Goal: Information Seeking & Learning: Learn about a topic

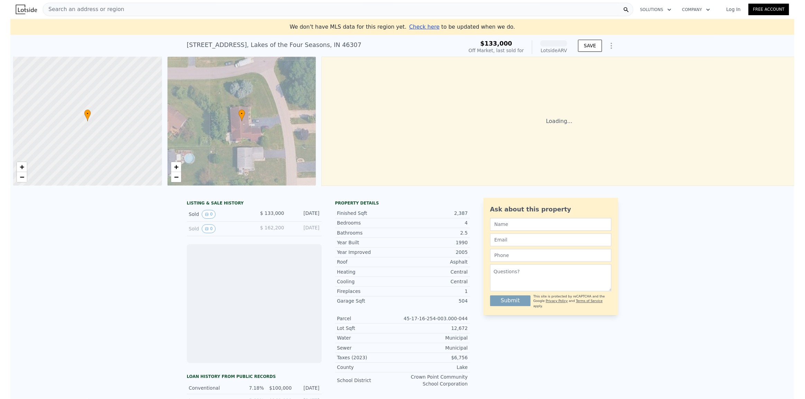
scroll to position [0, 3]
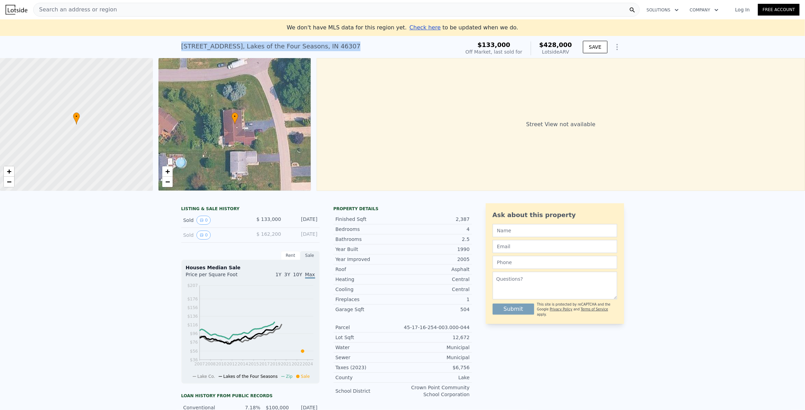
drag, startPoint x: 351, startPoint y: 47, endPoint x: 174, endPoint y: 44, distance: 177.1
click at [174, 44] on div "3375 W Lakeshore Dr , Lakes of the Four Seasons , IN 46307 Sold Oct 2023 for $1…" at bounding box center [402, 47] width 805 height 22
copy div "3375 W Lakeshore Dr , Lakes of the Four Seasons , IN 46307"
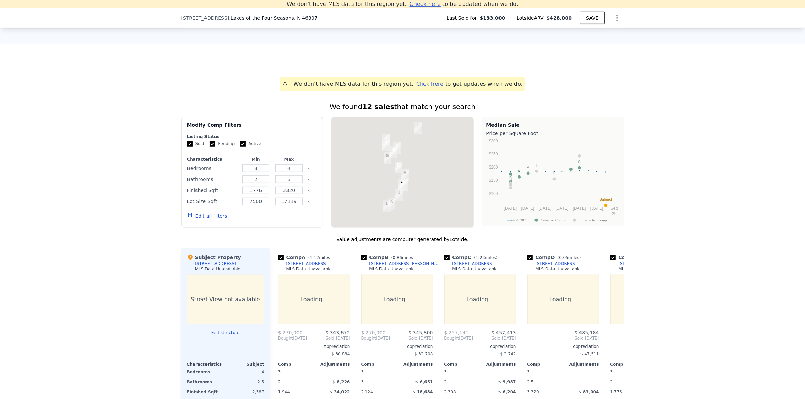
scroll to position [495, 0]
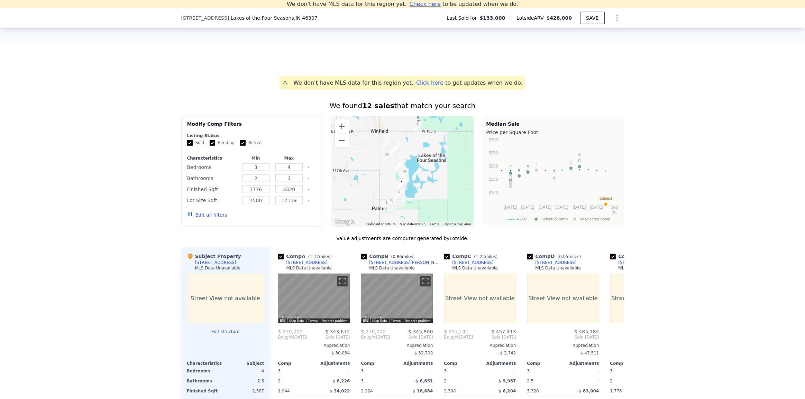
click at [207, 219] on button "Edit all filters" at bounding box center [207, 215] width 40 height 7
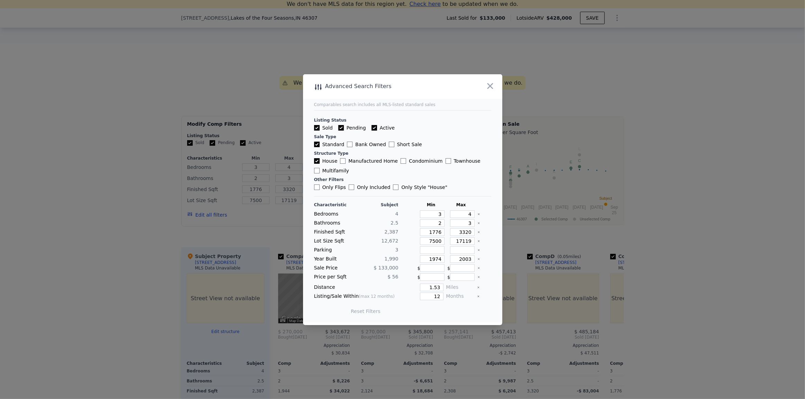
click at [338, 126] on input "Pending" at bounding box center [341, 128] width 6 height 6
checkbox input "false"
click at [371, 125] on input "Active" at bounding box center [374, 128] width 6 height 6
checkbox input "false"
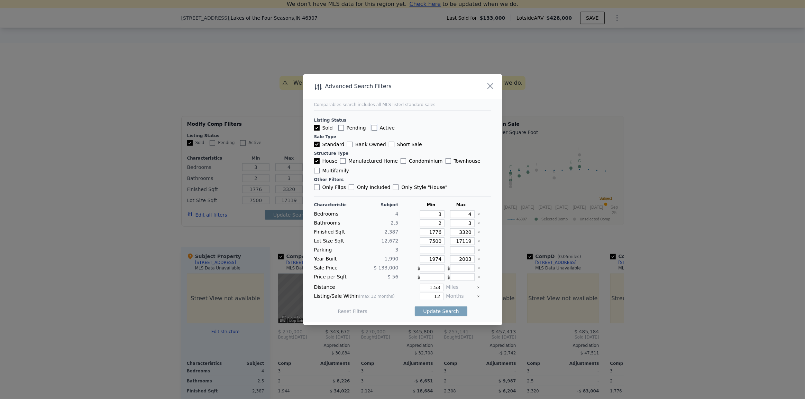
checkbox input "false"
drag, startPoint x: 428, startPoint y: 212, endPoint x: 436, endPoint y: 212, distance: 8.0
click at [436, 212] on input "3" at bounding box center [432, 215] width 25 height 8
type input "43"
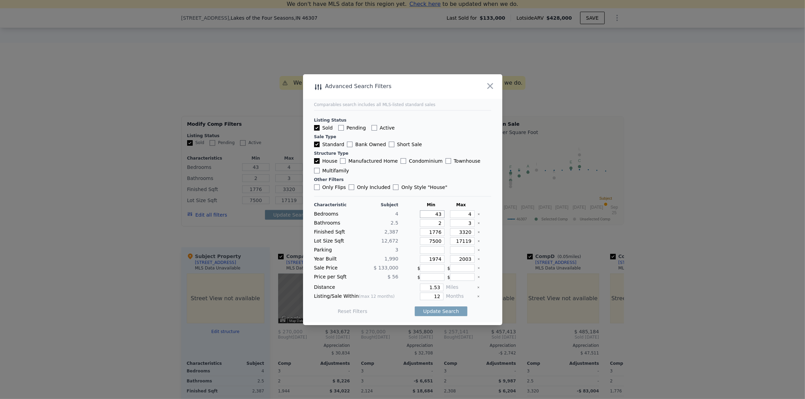
drag, startPoint x: 444, startPoint y: 212, endPoint x: 457, endPoint y: 214, distance: 12.5
click at [457, 214] on div "Bedrooms 4 43 4" at bounding box center [402, 215] width 177 height 8
type input "4"
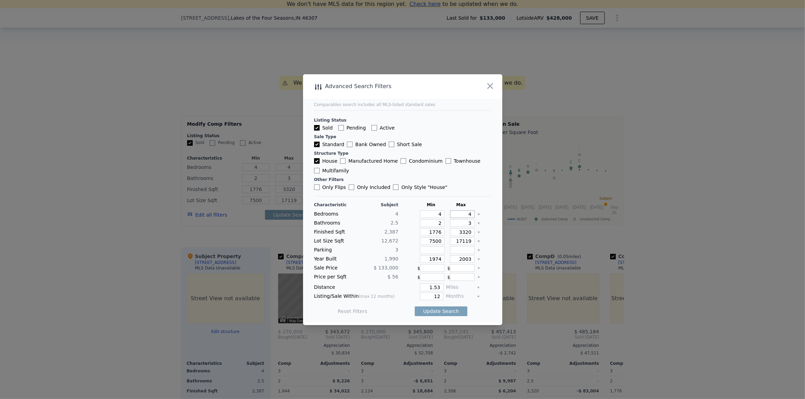
drag, startPoint x: 455, startPoint y: 213, endPoint x: 473, endPoint y: 214, distance: 18.0
click at [473, 214] on div "Bedrooms 4 4 4" at bounding box center [402, 215] width 177 height 8
click at [431, 220] on input "2" at bounding box center [432, 224] width 25 height 8
type input "2.2"
type input "22"
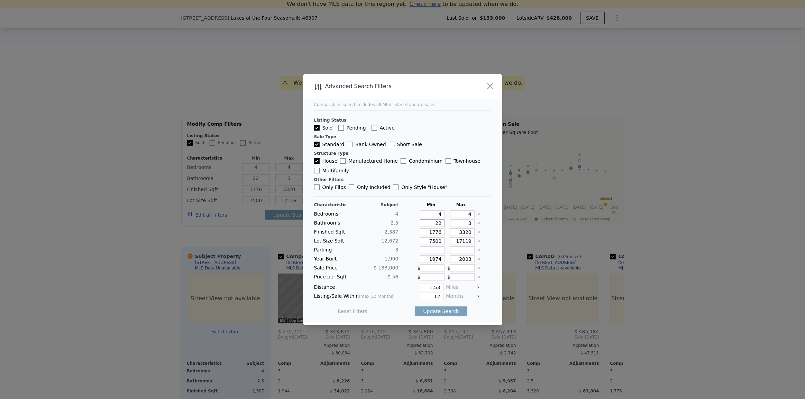
type input "225"
type input "22"
type input "2"
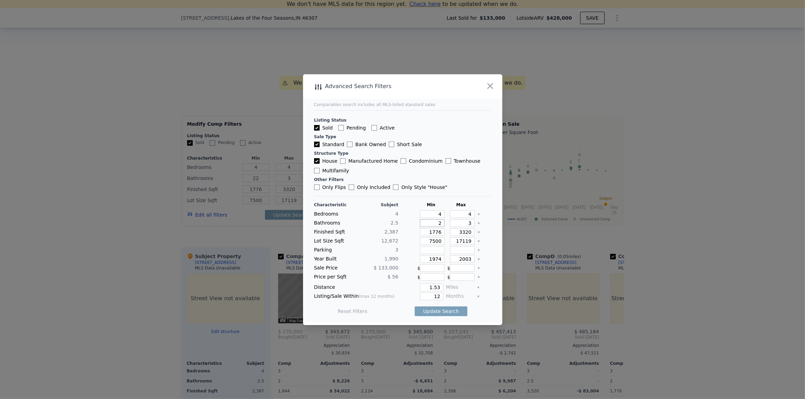
type input "2"
type input "2.5"
type input "2"
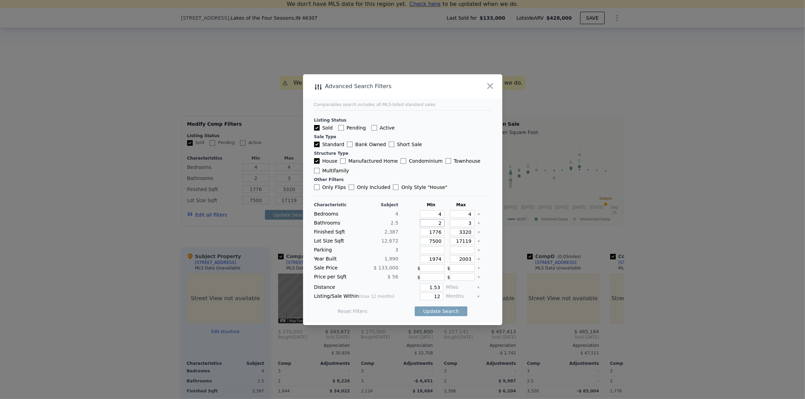
type input "2"
click at [477, 242] on icon "Clear" at bounding box center [478, 241] width 3 height 3
click at [477, 260] on icon "Clear" at bounding box center [478, 259] width 3 height 3
drag, startPoint x: 429, startPoint y: 289, endPoint x: 453, endPoint y: 291, distance: 25.0
click at [453, 291] on div "Distance 1.53 Miles" at bounding box center [402, 288] width 177 height 8
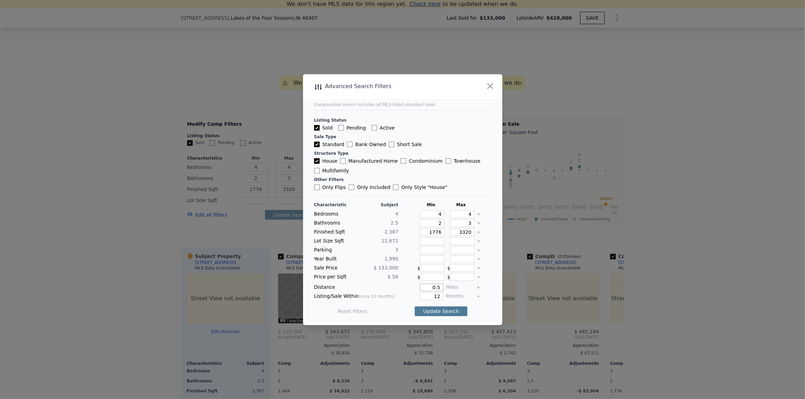
type input "0.5"
click at [444, 314] on button "Update Search" at bounding box center [441, 312] width 52 height 10
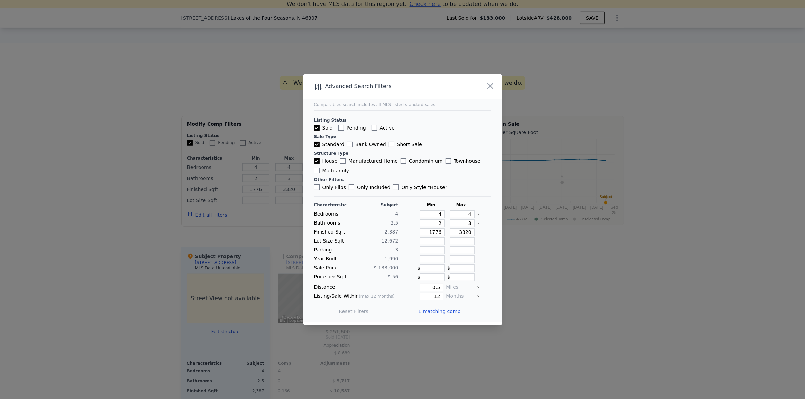
click at [477, 233] on icon "Clear" at bounding box center [478, 232] width 3 height 3
click at [436, 312] on button "Update Search" at bounding box center [441, 312] width 52 height 10
drag, startPoint x: 434, startPoint y: 289, endPoint x: 441, endPoint y: 289, distance: 7.3
click at [441, 289] on div "Distance 0.5 Miles" at bounding box center [402, 288] width 177 height 8
click at [444, 307] on button "Update Search" at bounding box center [441, 312] width 52 height 10
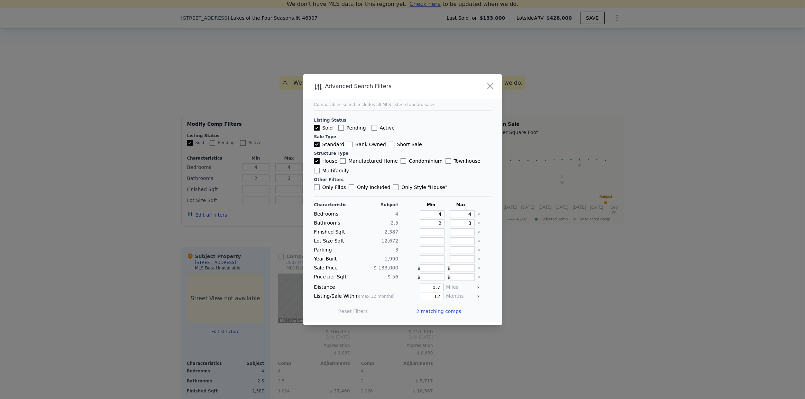
drag, startPoint x: 434, startPoint y: 286, endPoint x: 441, endPoint y: 287, distance: 7.0
click at [441, 287] on div "Distance 0.7 Miles" at bounding box center [402, 288] width 177 height 8
type input "0.8"
click at [446, 311] on button "Update Search" at bounding box center [441, 312] width 52 height 10
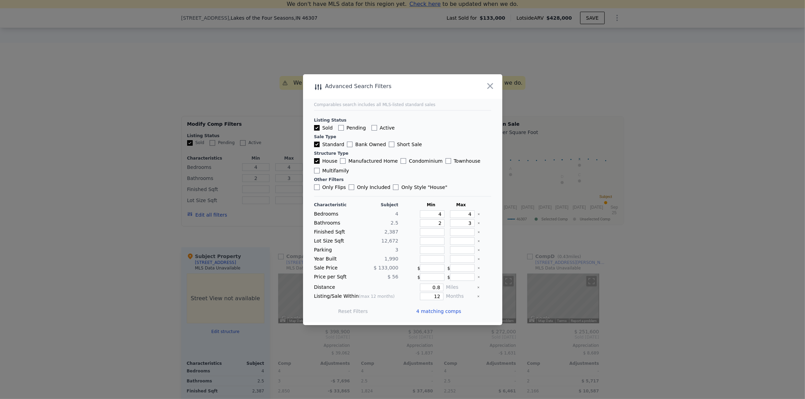
click at [657, 327] on div at bounding box center [402, 199] width 805 height 399
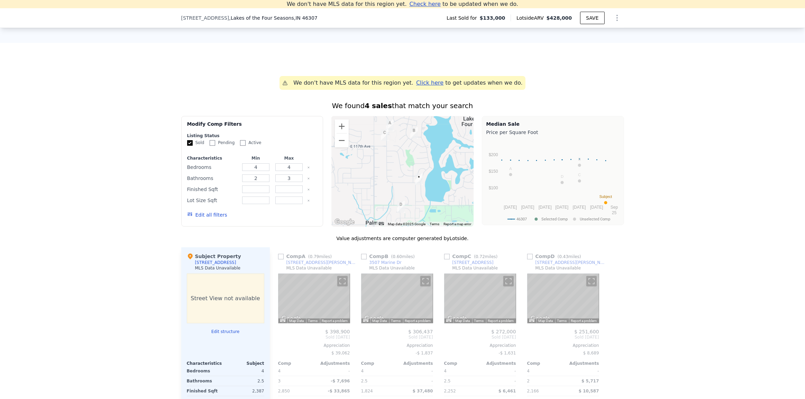
scroll to position [558, 0]
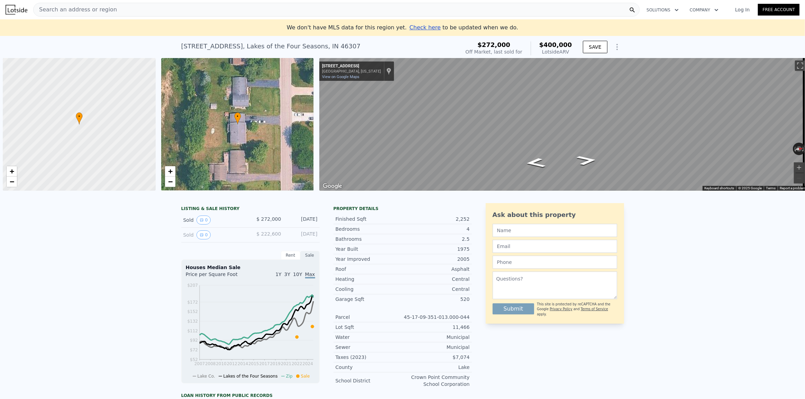
scroll to position [0, 3]
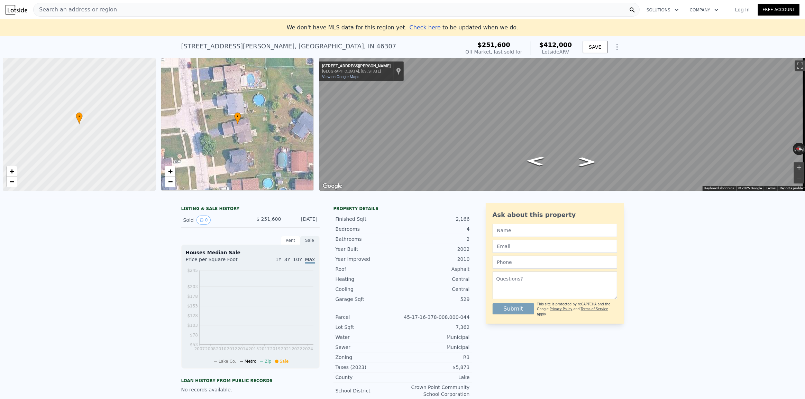
scroll to position [0, 3]
